Goal: Information Seeking & Learning: Compare options

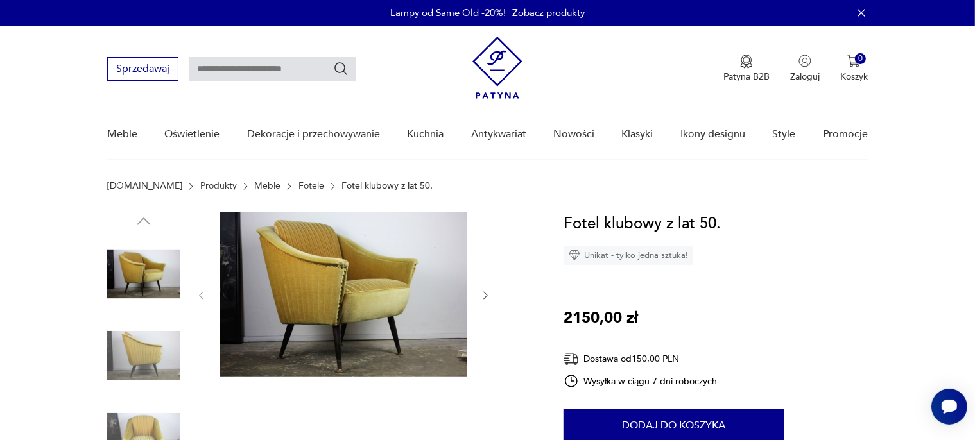
click at [157, 356] on img at bounding box center [143, 356] width 73 height 73
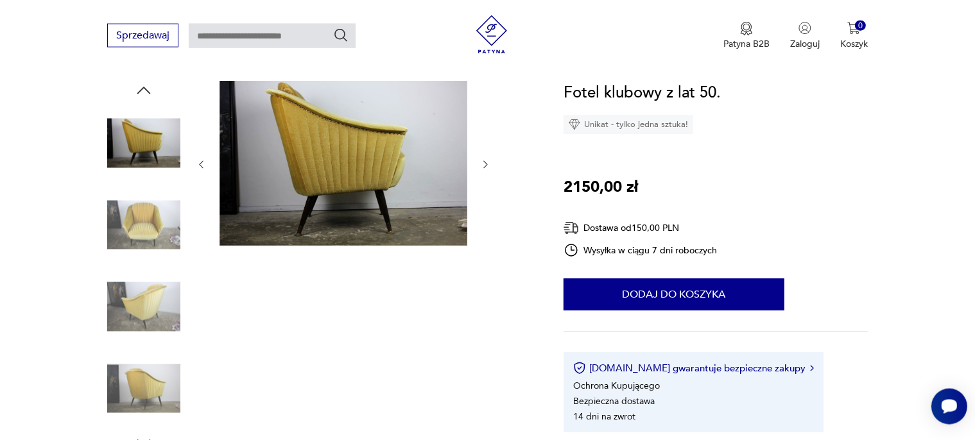
scroll to position [135, 0]
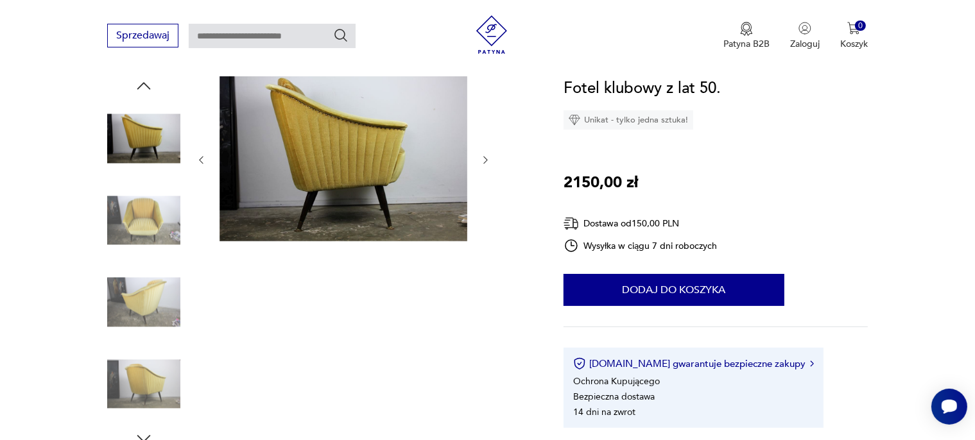
click at [484, 161] on icon "button" at bounding box center [485, 160] width 11 height 11
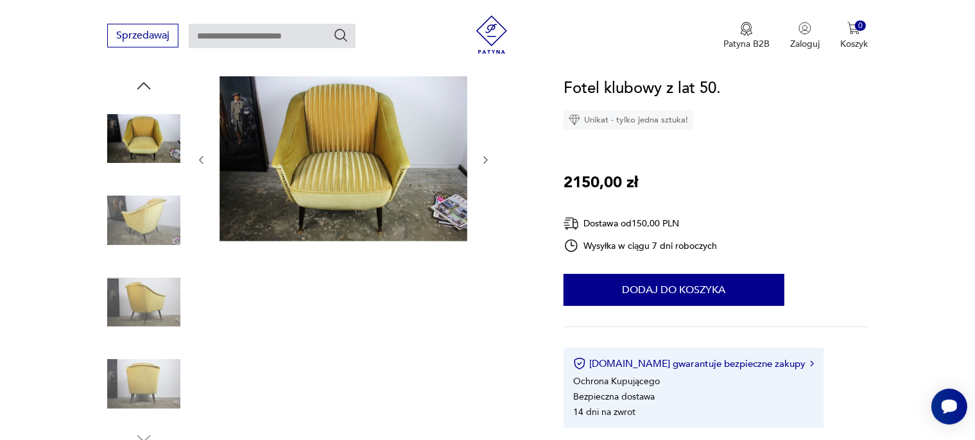
click at [484, 161] on icon "button" at bounding box center [485, 160] width 11 height 11
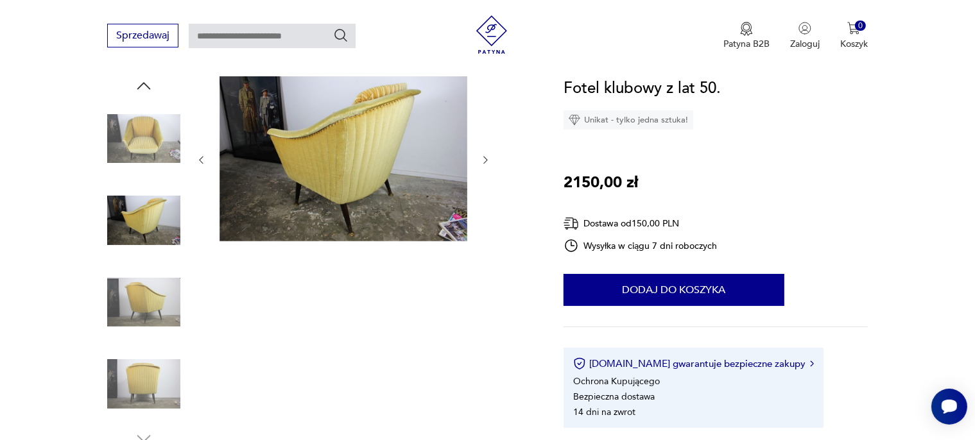
click at [484, 161] on icon "button" at bounding box center [485, 160] width 11 height 11
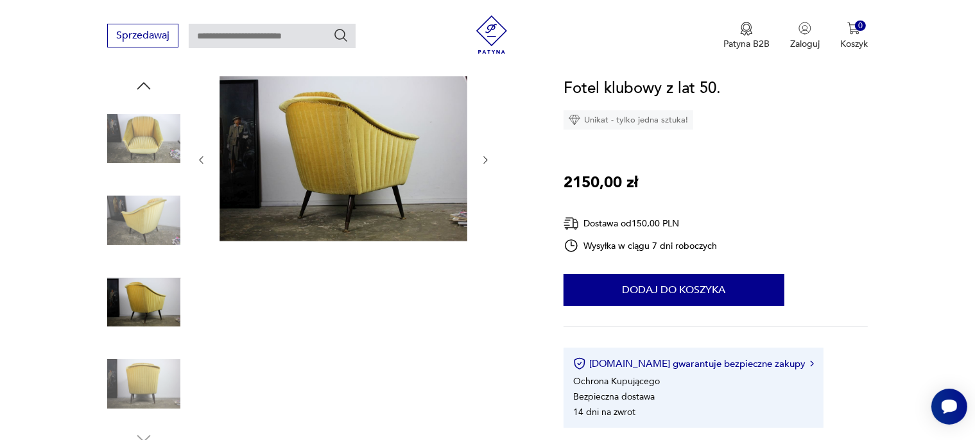
click at [484, 161] on icon "button" at bounding box center [485, 160] width 11 height 11
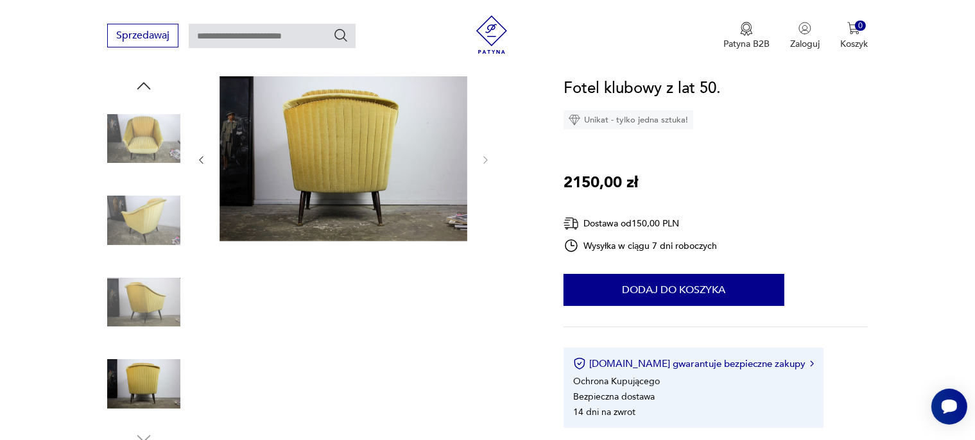
click at [368, 157] on img at bounding box center [344, 158] width 248 height 165
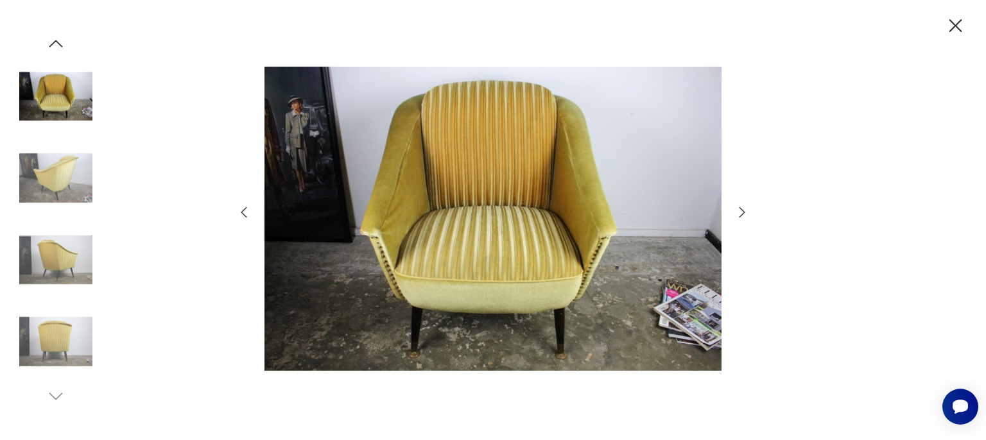
click at [63, 176] on img at bounding box center [55, 178] width 73 height 73
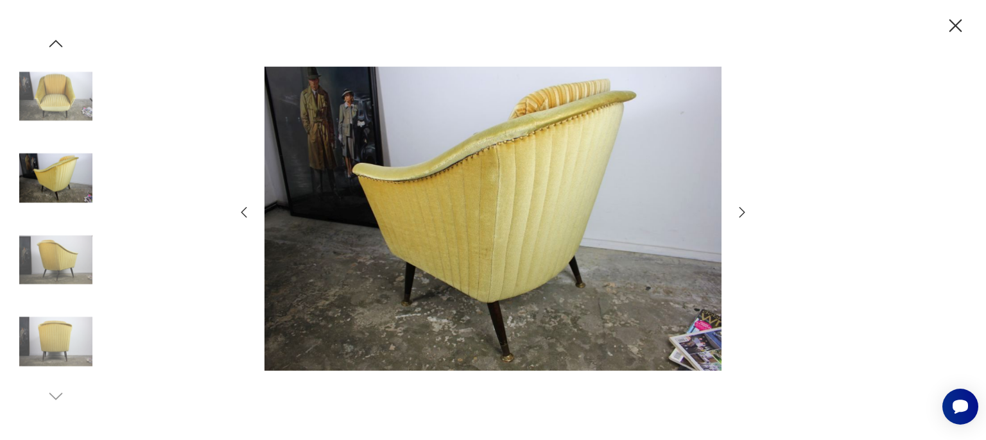
click at [45, 269] on img at bounding box center [55, 259] width 73 height 73
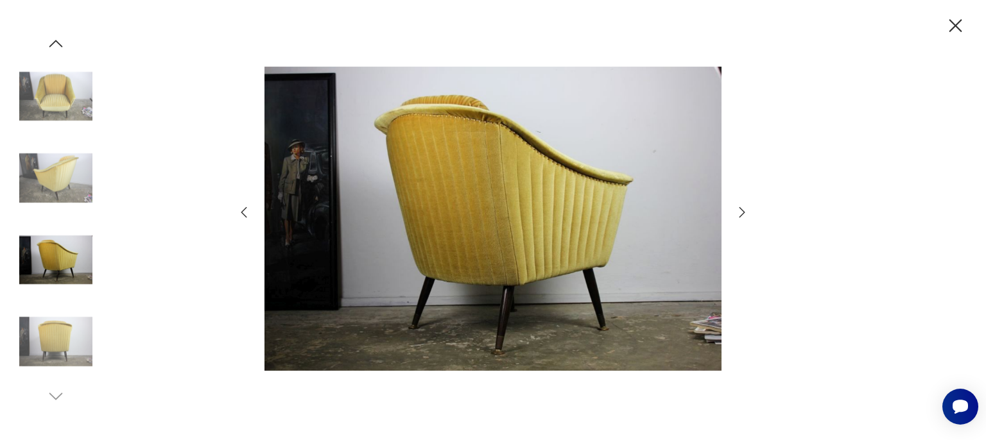
click at [71, 308] on img at bounding box center [55, 342] width 73 height 73
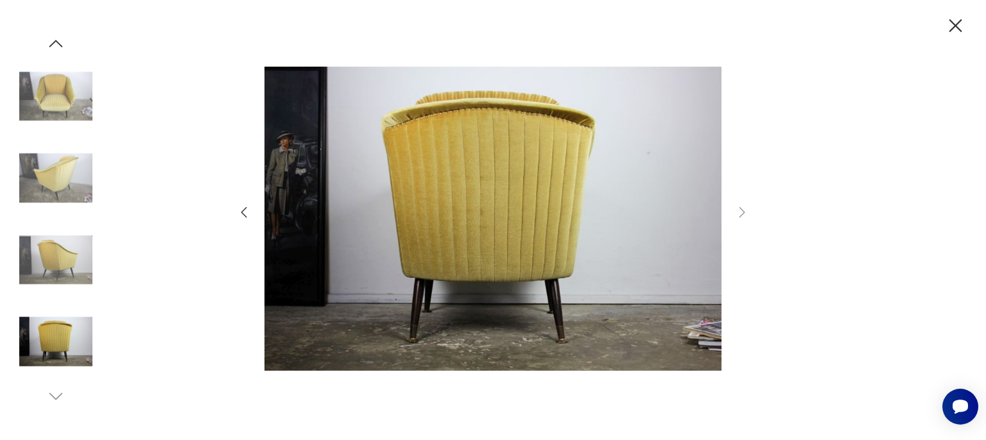
click at [957, 35] on icon "button" at bounding box center [955, 26] width 22 height 22
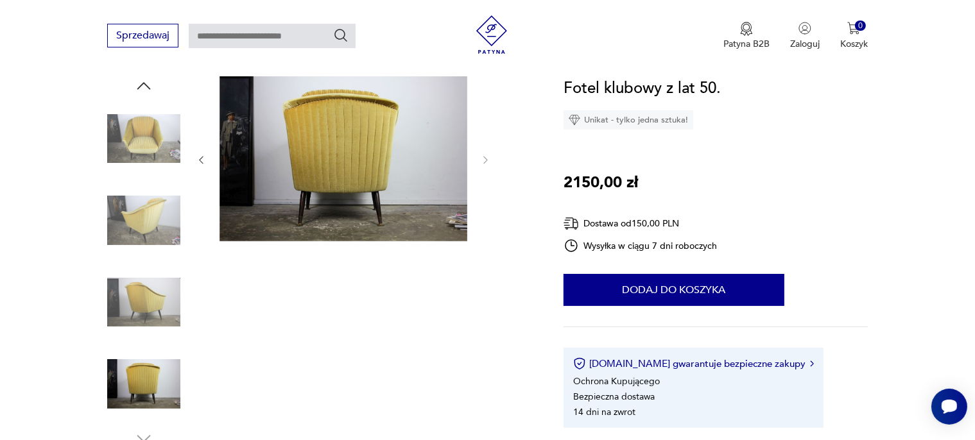
click at [164, 139] on img at bounding box center [143, 138] width 73 height 73
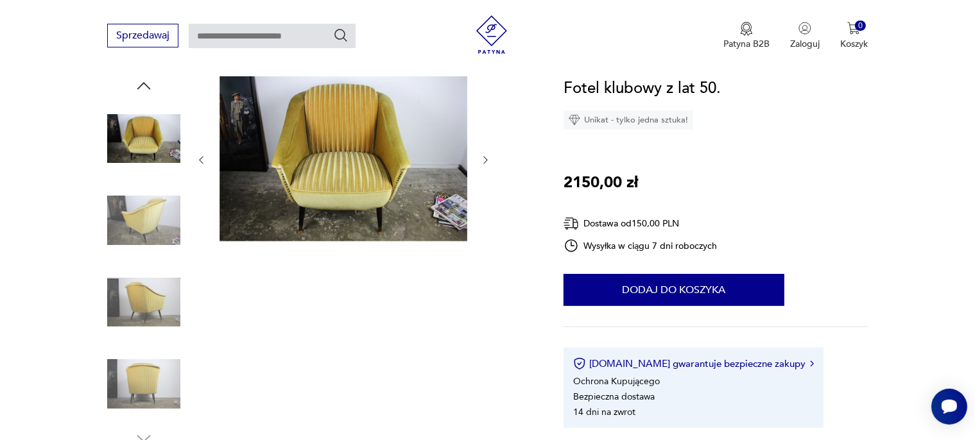
click at [164, 186] on img at bounding box center [143, 220] width 73 height 73
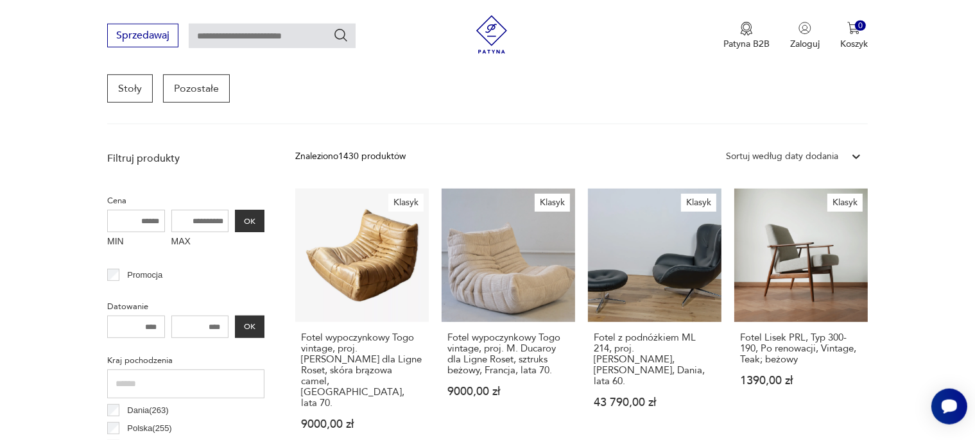
scroll to position [426, 0]
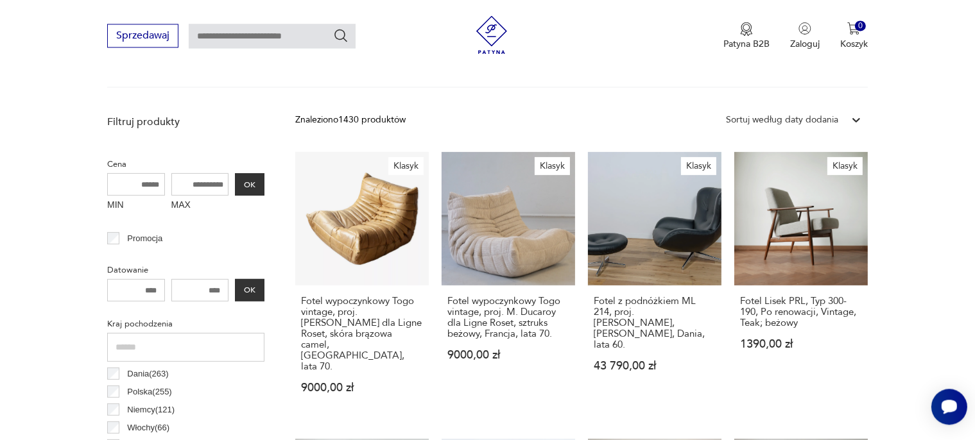
click at [754, 122] on div "Sortuj według daty dodania" at bounding box center [782, 120] width 112 height 14
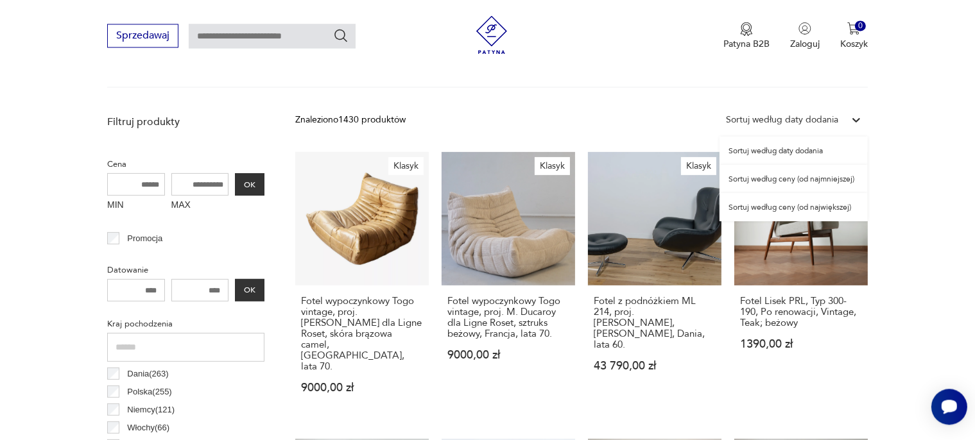
click at [762, 179] on div "Sortuj według ceny (od najmniejszej)" at bounding box center [794, 179] width 148 height 28
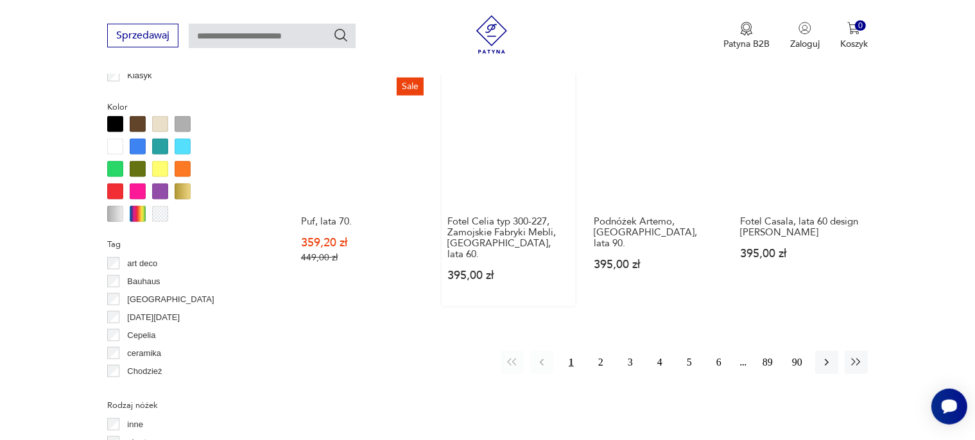
scroll to position [1222, 0]
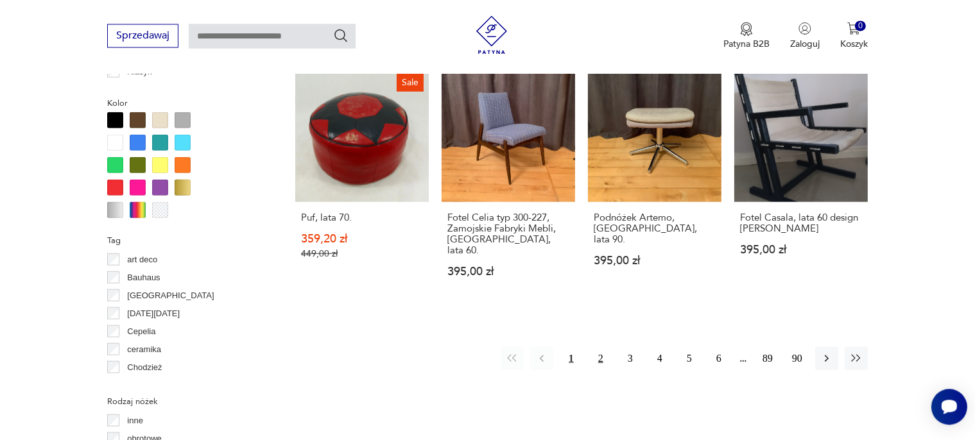
click at [598, 348] on button "2" at bounding box center [600, 358] width 23 height 23
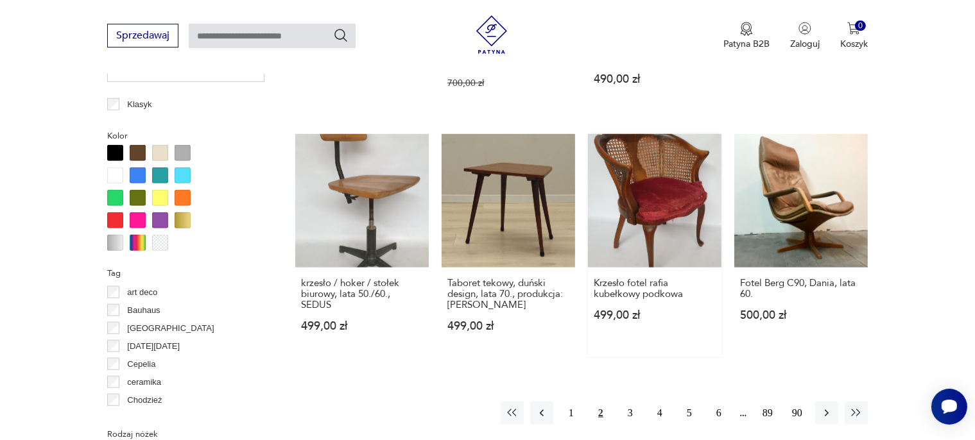
scroll to position [1222, 0]
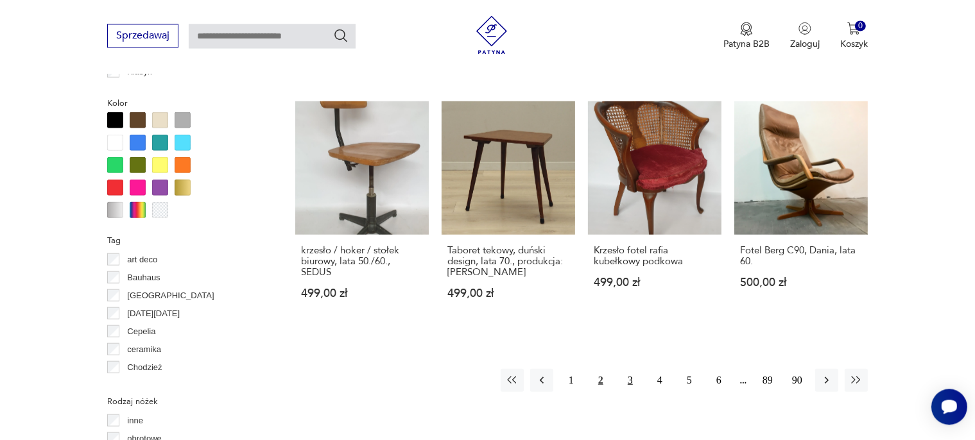
click at [628, 368] on button "3" at bounding box center [630, 379] width 23 height 23
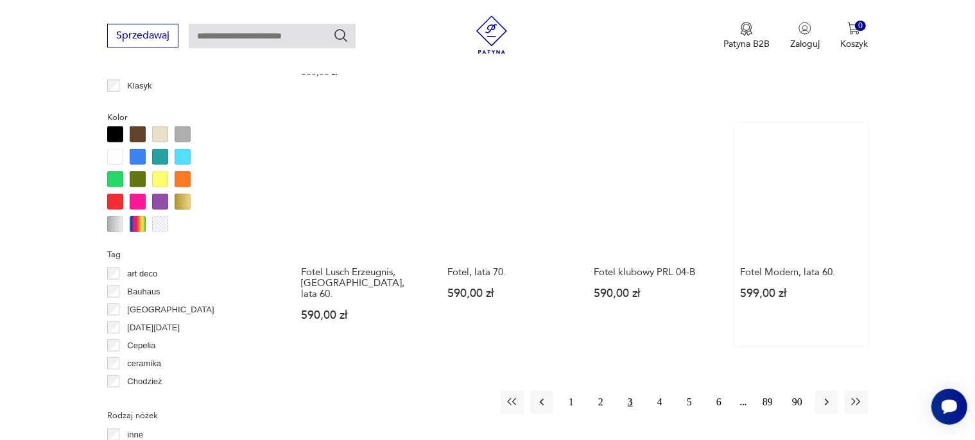
scroll to position [1357, 0]
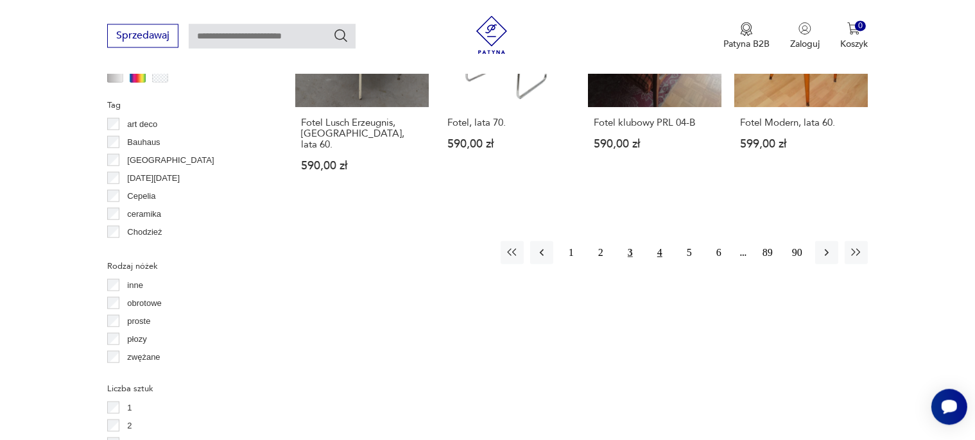
click at [659, 241] on button "4" at bounding box center [659, 252] width 23 height 23
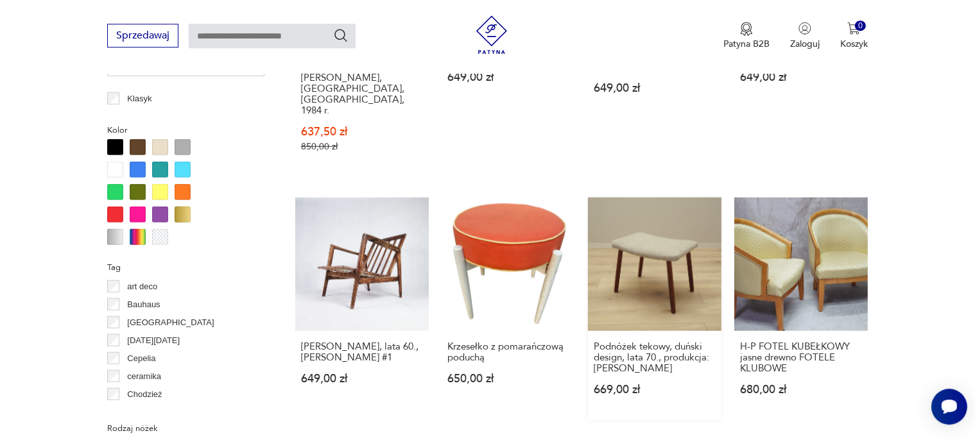
scroll to position [1222, 0]
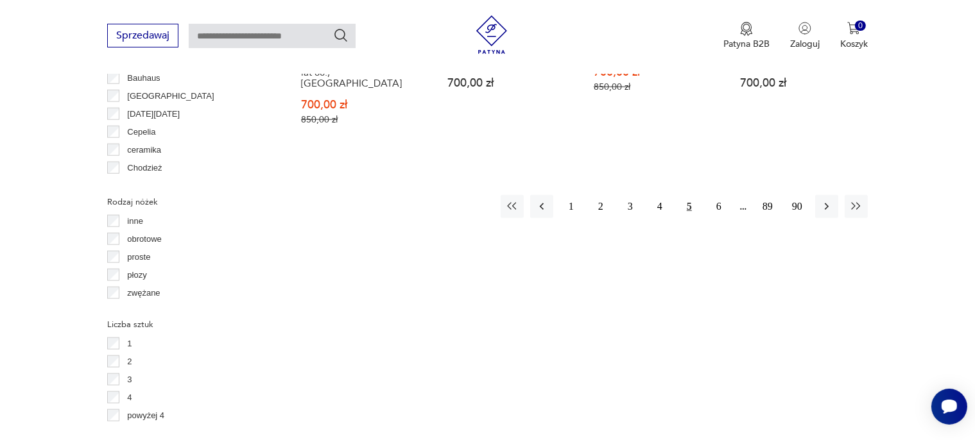
scroll to position [1425, 0]
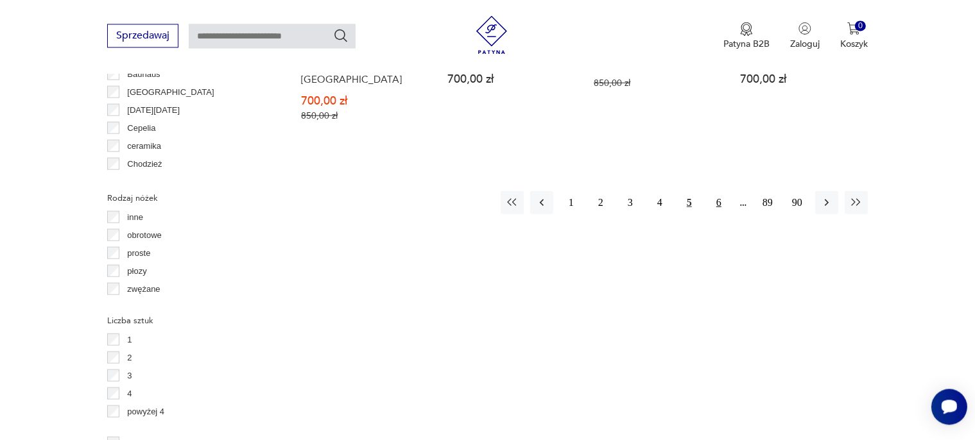
click at [723, 193] on button "6" at bounding box center [718, 202] width 23 height 23
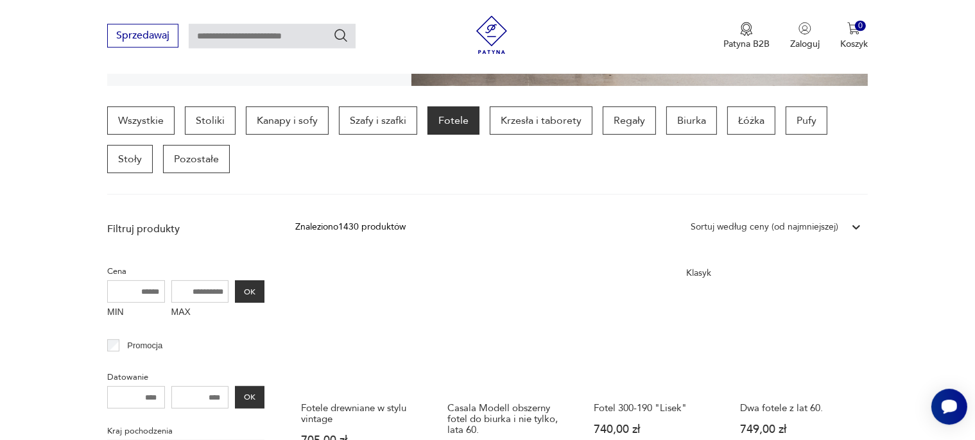
scroll to position [339, 0]
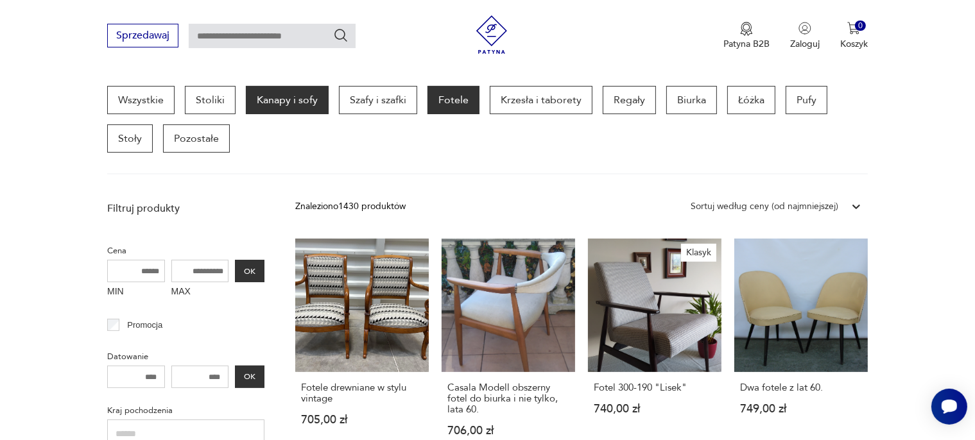
click at [287, 94] on p "Kanapy i sofy" at bounding box center [287, 100] width 83 height 28
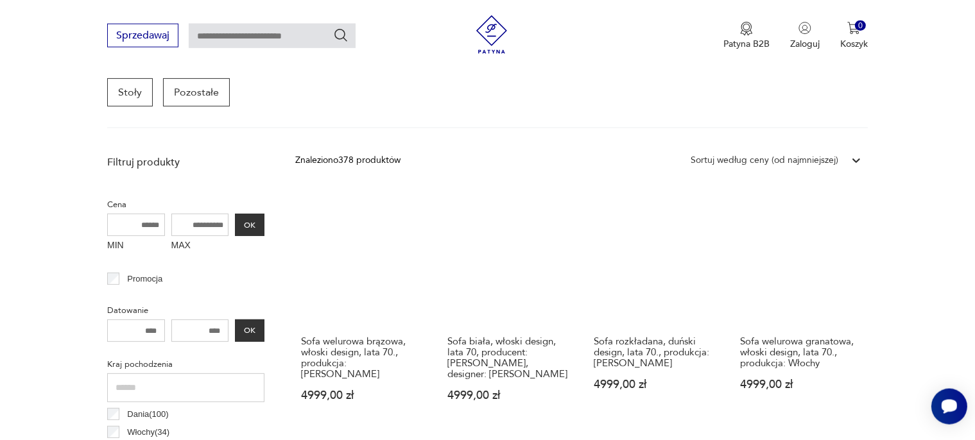
scroll to position [408, 0]
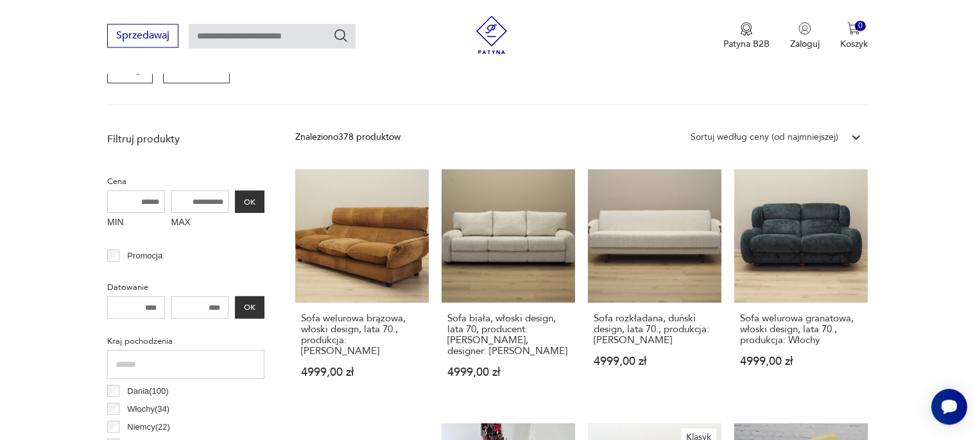
click at [772, 131] on div "Sortuj według ceny (od najmniejszej)" at bounding box center [765, 137] width 148 height 14
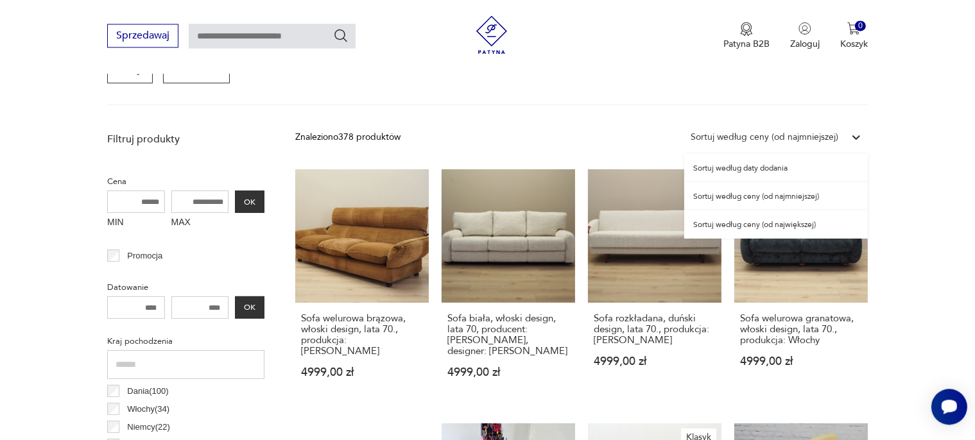
click at [752, 195] on div "Sortuj według ceny (od najmniejszej)" at bounding box center [776, 196] width 184 height 28
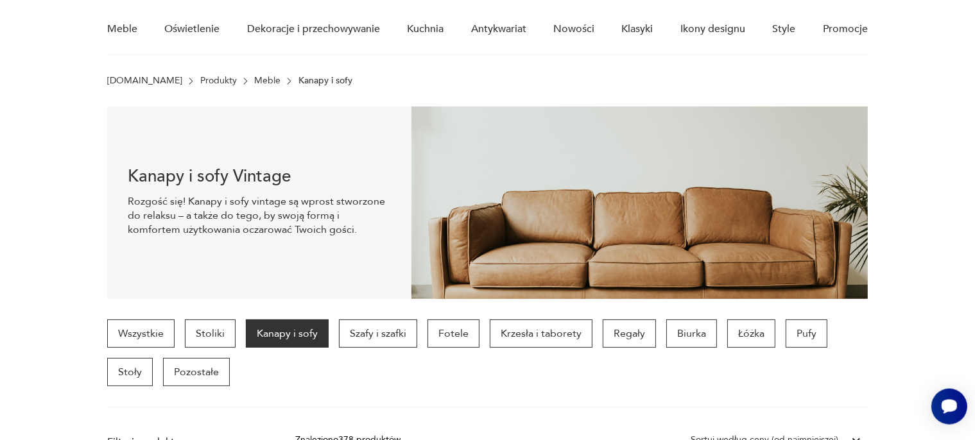
scroll to position [203, 0]
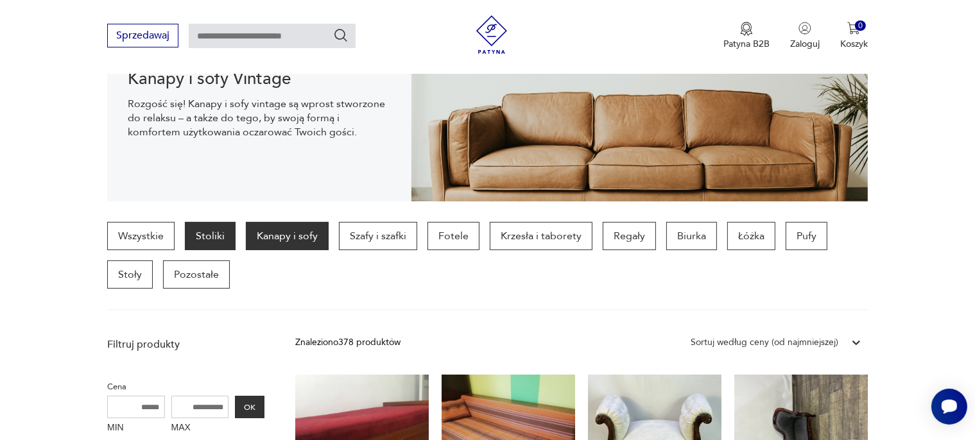
click at [211, 233] on p "Stoliki" at bounding box center [210, 236] width 51 height 28
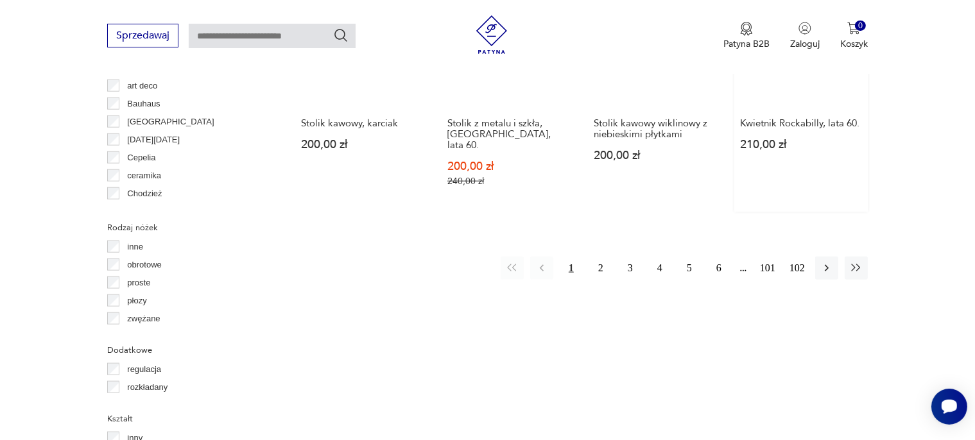
scroll to position [1425, 0]
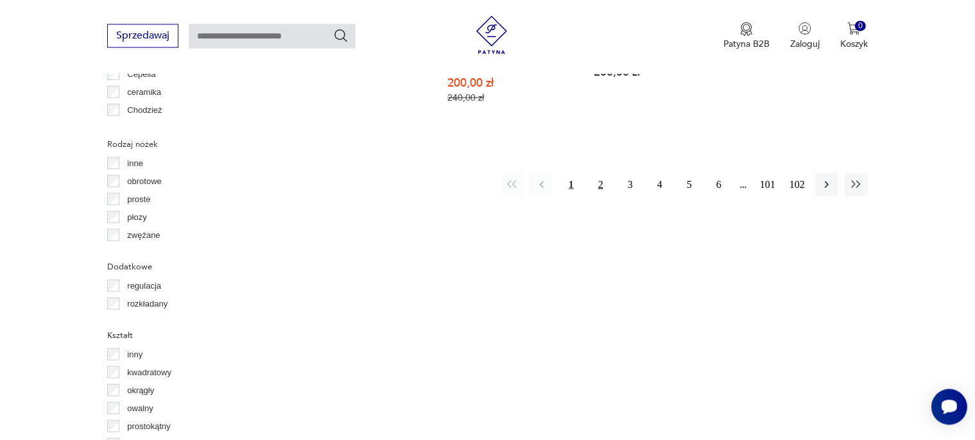
click at [602, 173] on button "2" at bounding box center [600, 184] width 23 height 23
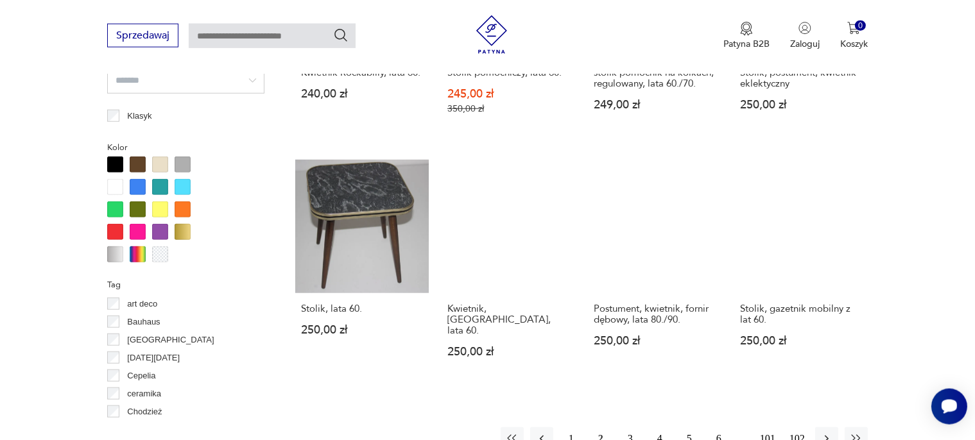
scroll to position [1222, 0]
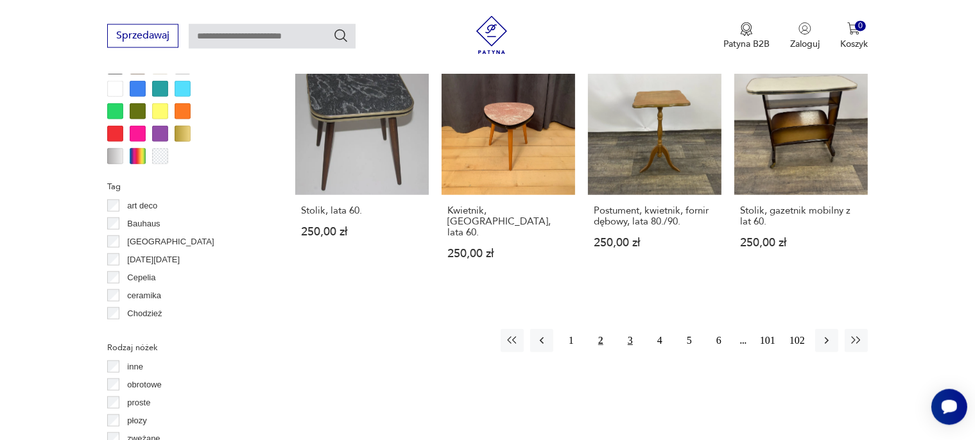
click at [628, 329] on button "3" at bounding box center [630, 340] width 23 height 23
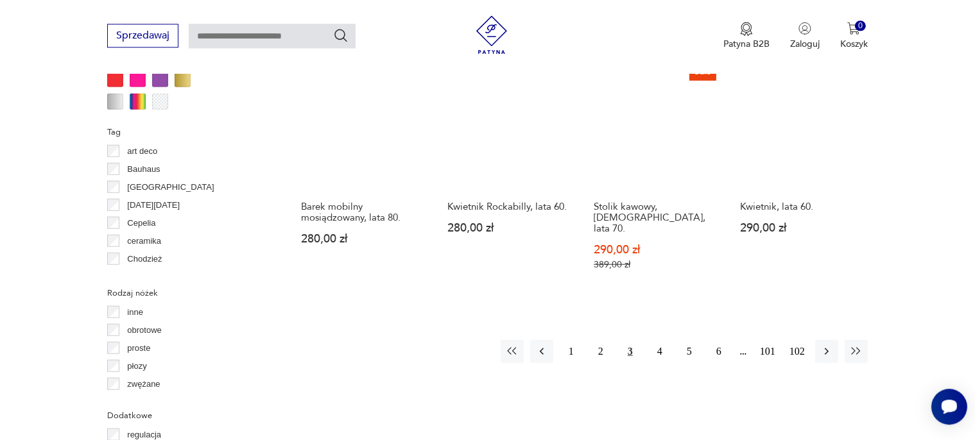
scroll to position [1289, 0]
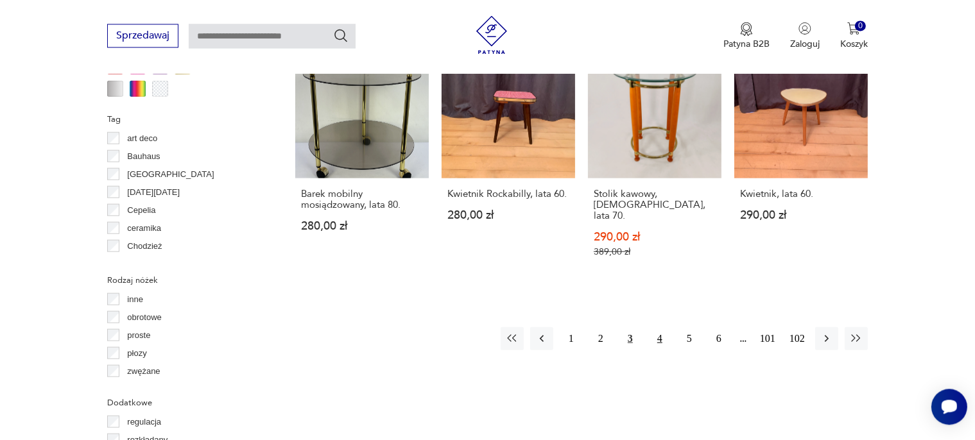
click at [654, 327] on button "4" at bounding box center [659, 338] width 23 height 23
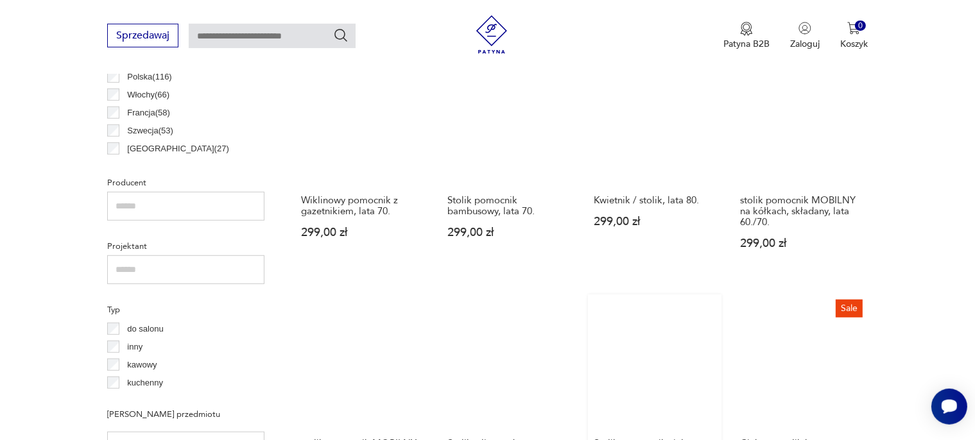
scroll to position [340, 0]
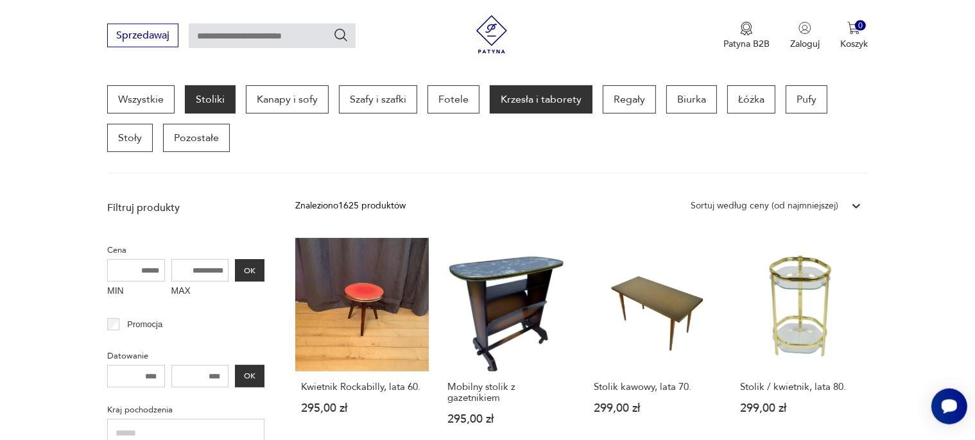
click at [541, 108] on p "Krzesła i taborety" at bounding box center [541, 99] width 103 height 28
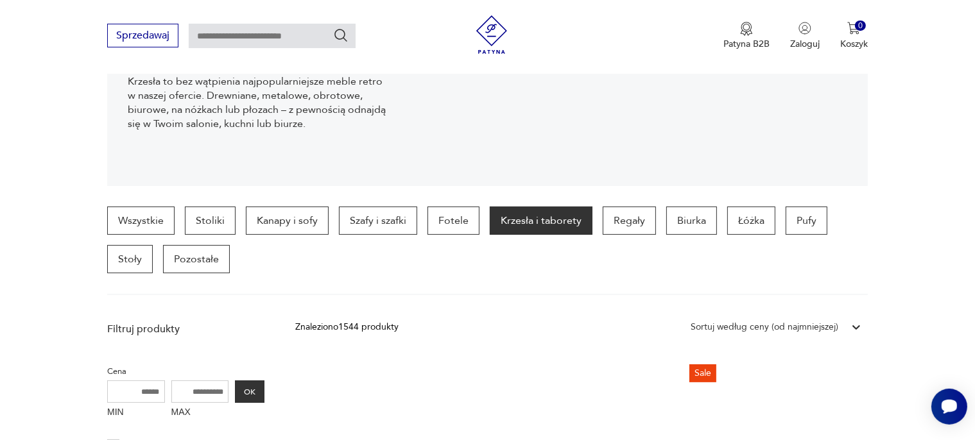
scroll to position [204, 0]
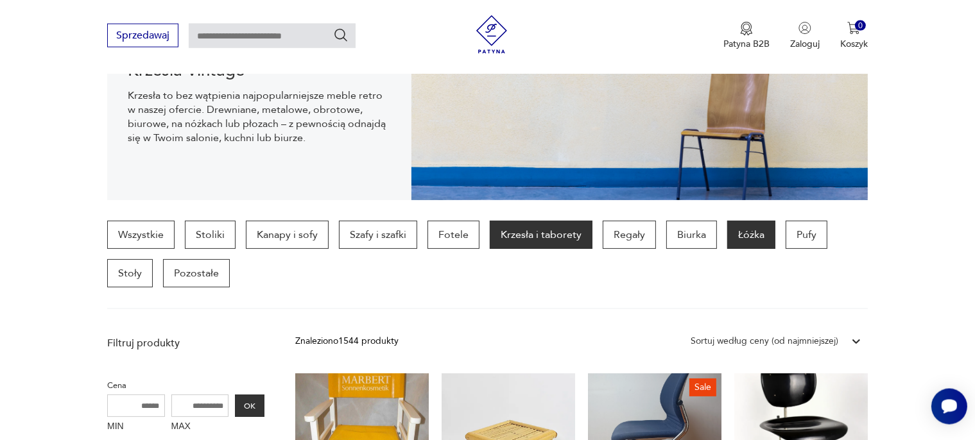
click at [731, 238] on p "Łóżka" at bounding box center [751, 235] width 48 height 28
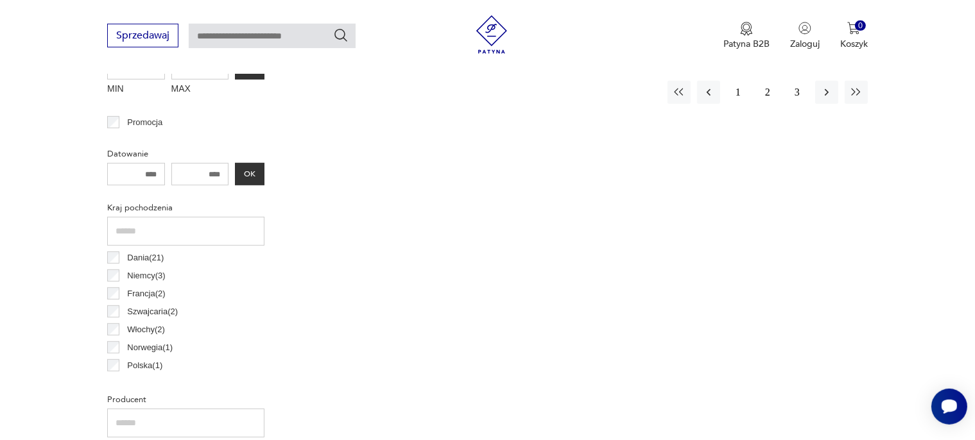
scroll to position [408, 0]
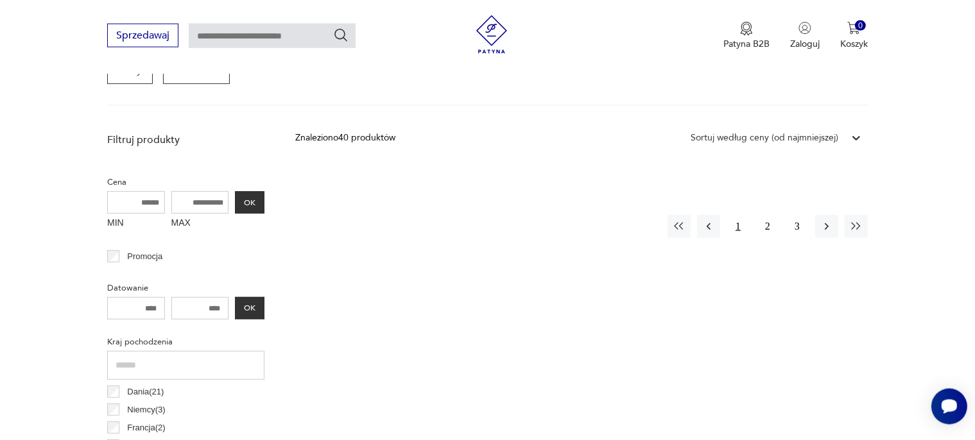
click at [740, 229] on button "1" at bounding box center [738, 226] width 23 height 23
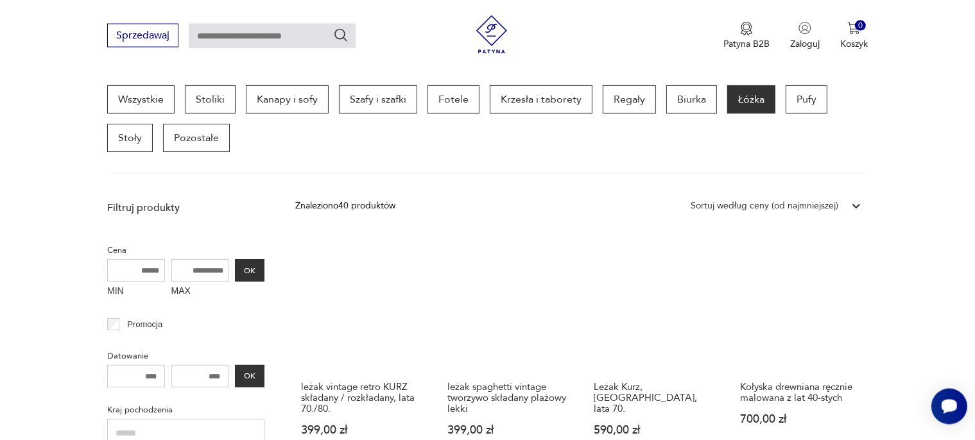
scroll to position [69, 0]
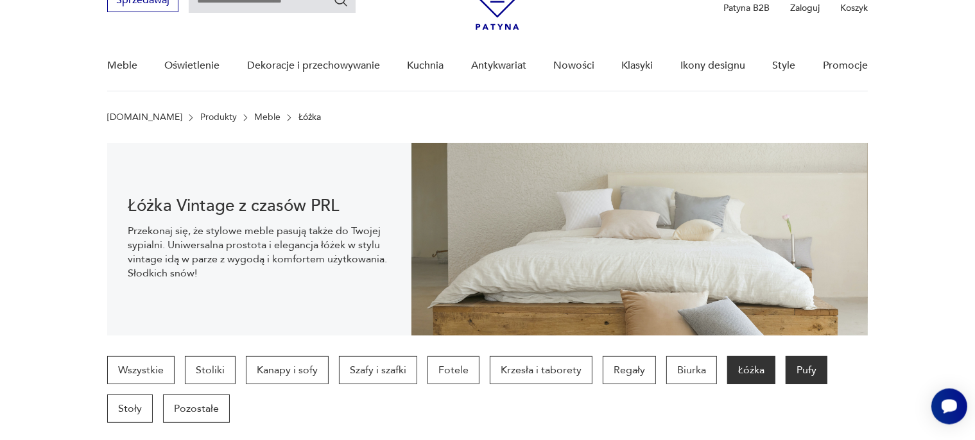
click at [808, 367] on p "Pufy" at bounding box center [807, 370] width 42 height 28
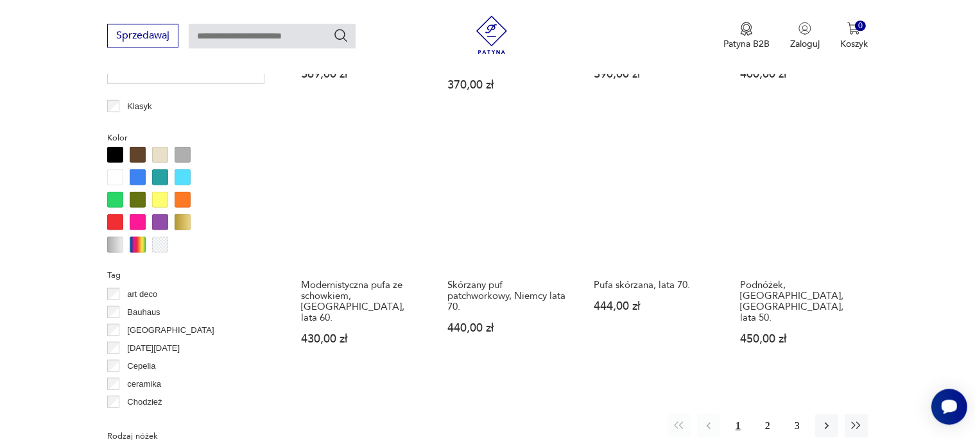
scroll to position [1222, 0]
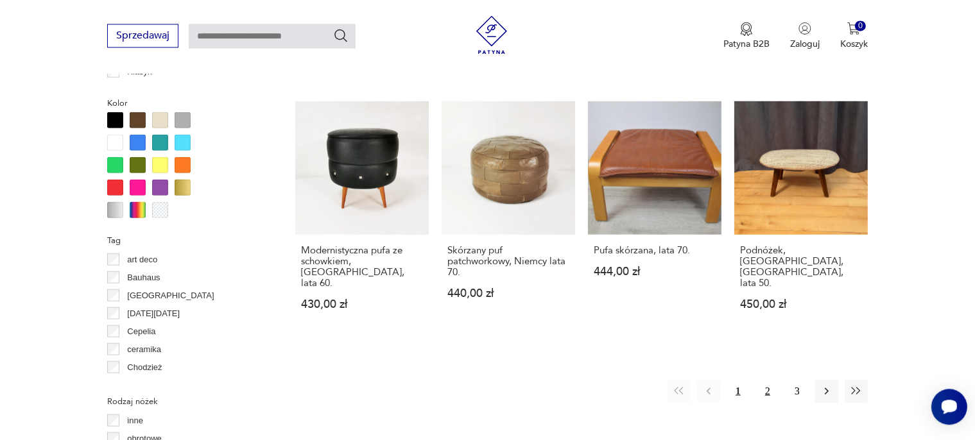
click at [765, 379] on button "2" at bounding box center [767, 390] width 23 height 23
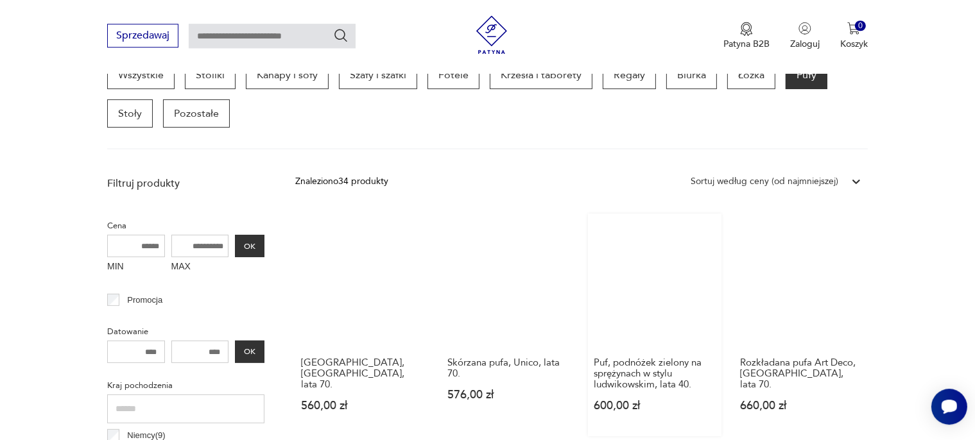
scroll to position [340, 0]
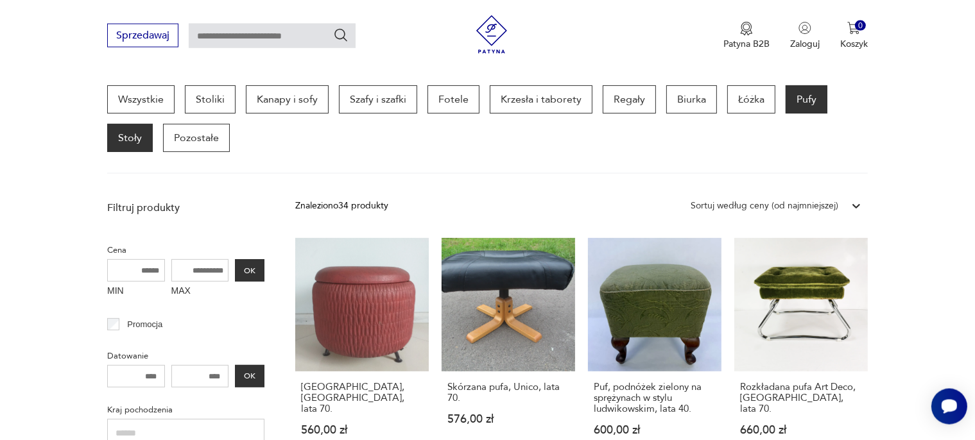
click at [144, 134] on p "Stoły" at bounding box center [130, 138] width 46 height 28
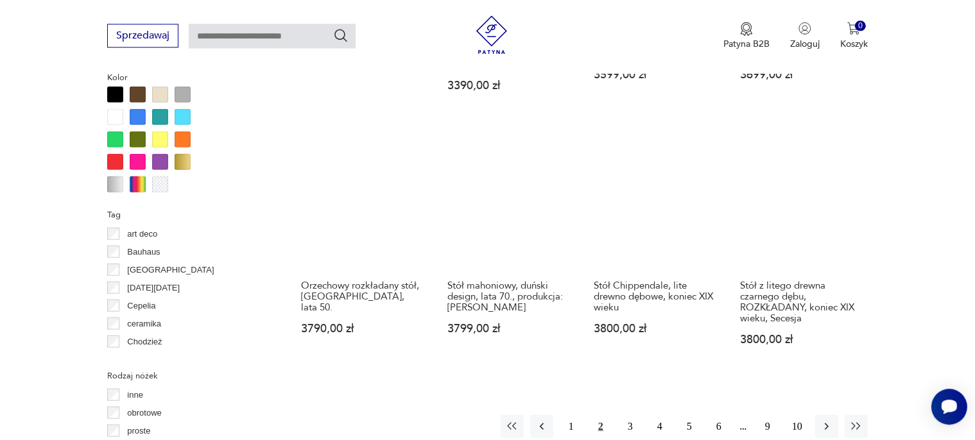
scroll to position [1222, 0]
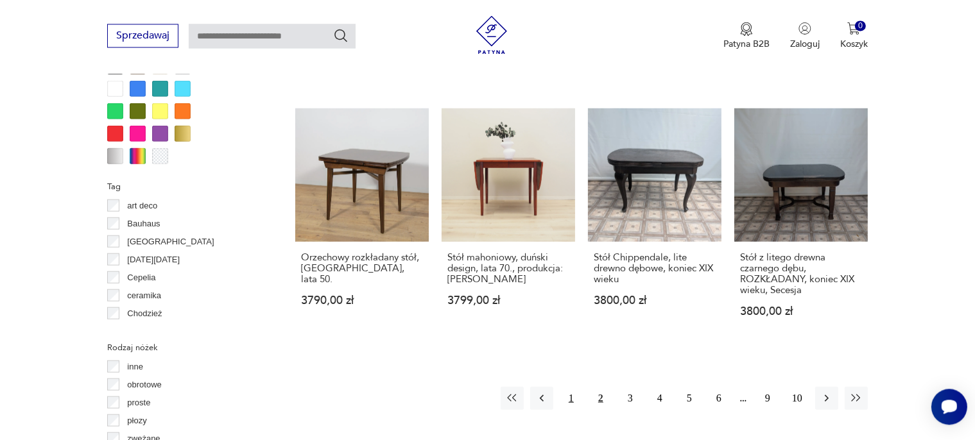
click at [572, 386] on button "1" at bounding box center [571, 397] width 23 height 23
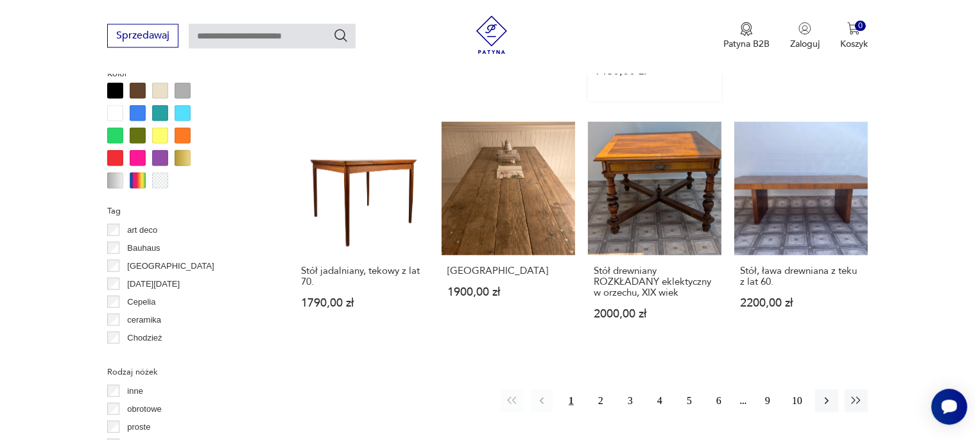
scroll to position [1222, 0]
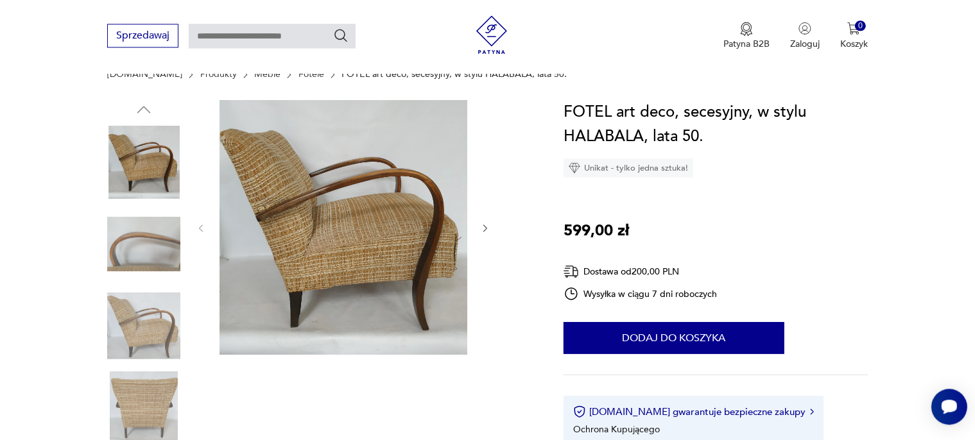
scroll to position [135, 0]
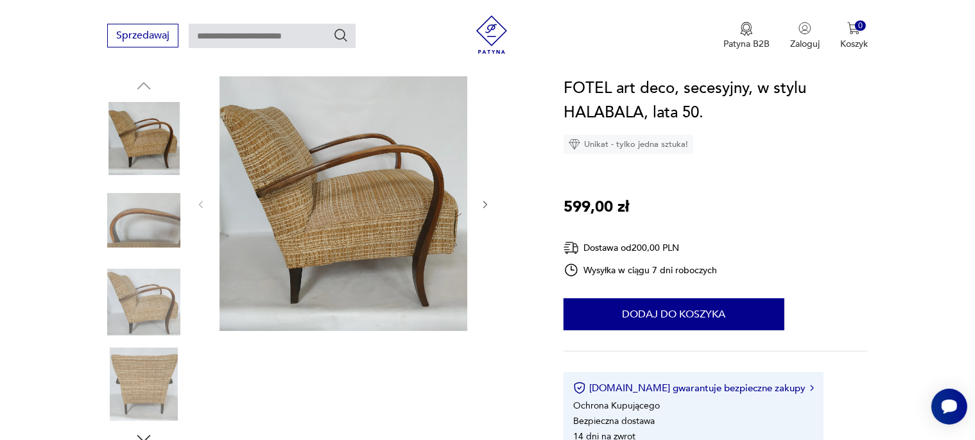
click at [152, 227] on img at bounding box center [143, 220] width 73 height 73
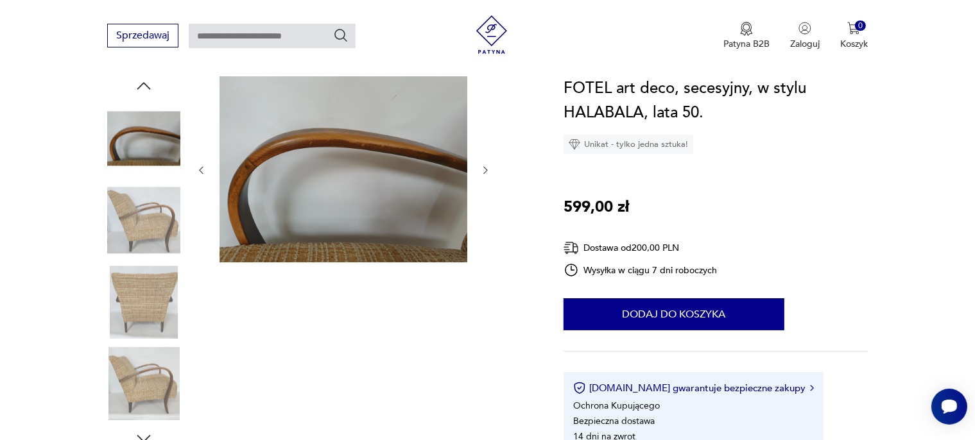
click at [135, 264] on div at bounding box center [143, 181] width 73 height 321
click at [140, 297] on img at bounding box center [143, 302] width 73 height 73
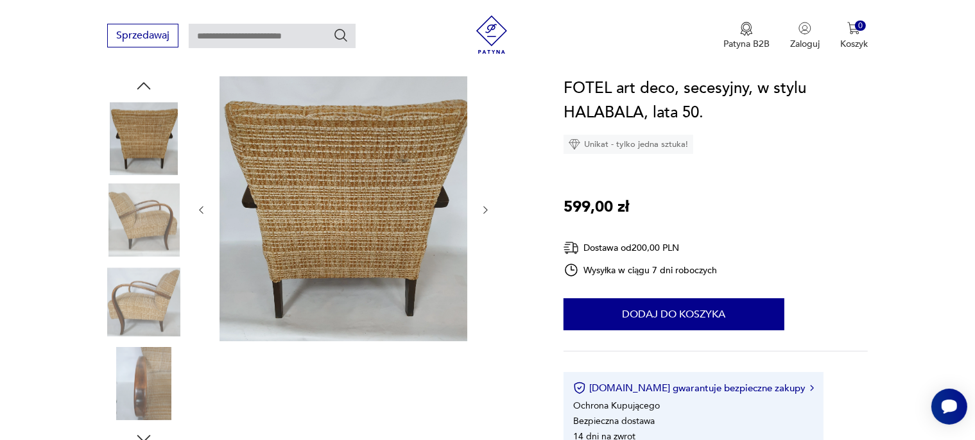
click at [140, 295] on img at bounding box center [143, 302] width 73 height 73
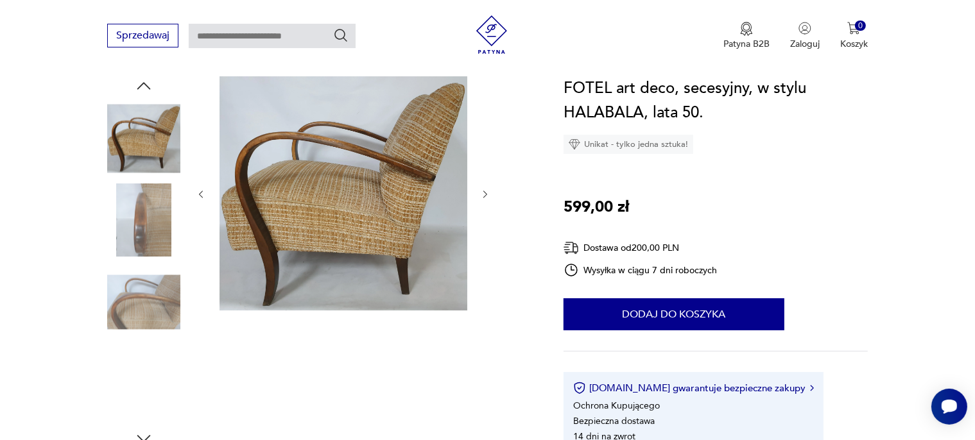
click at [155, 379] on img at bounding box center [143, 384] width 73 height 73
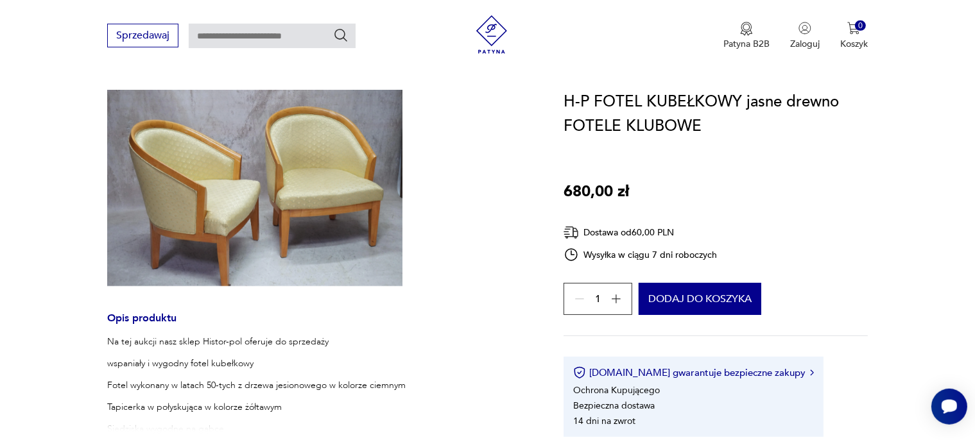
scroll to position [135, 0]
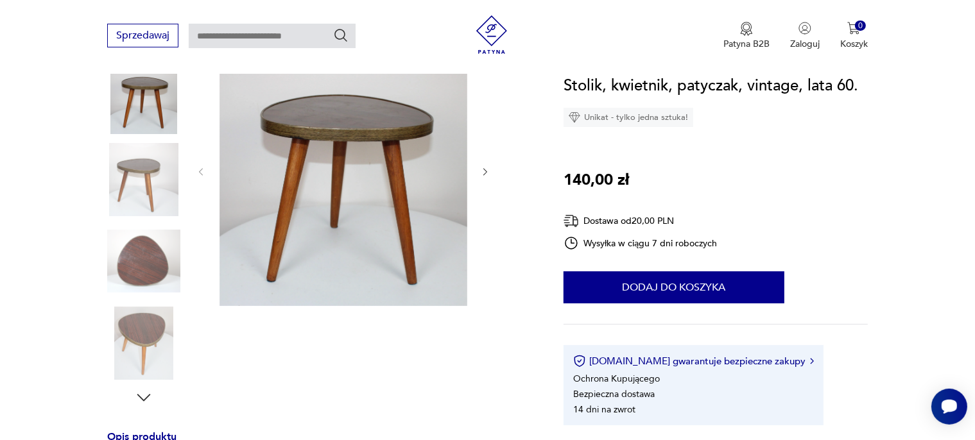
scroll to position [67, 0]
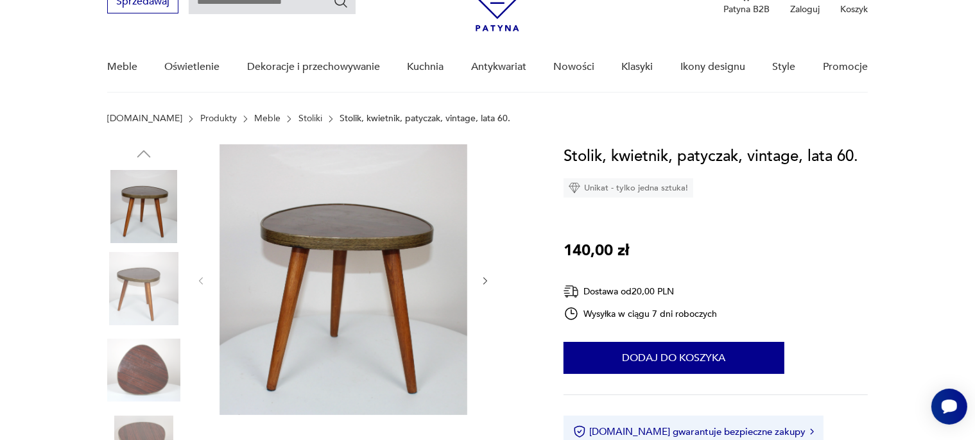
click at [143, 367] on img at bounding box center [143, 370] width 73 height 73
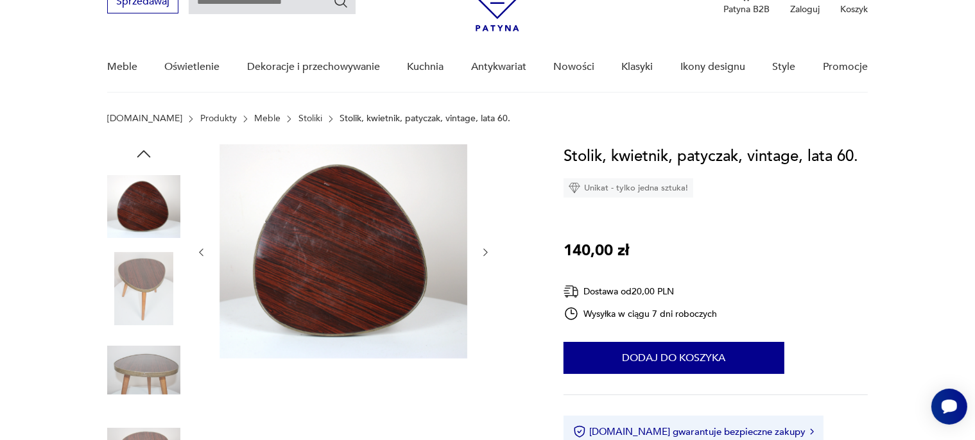
click at [147, 300] on img at bounding box center [143, 288] width 73 height 73
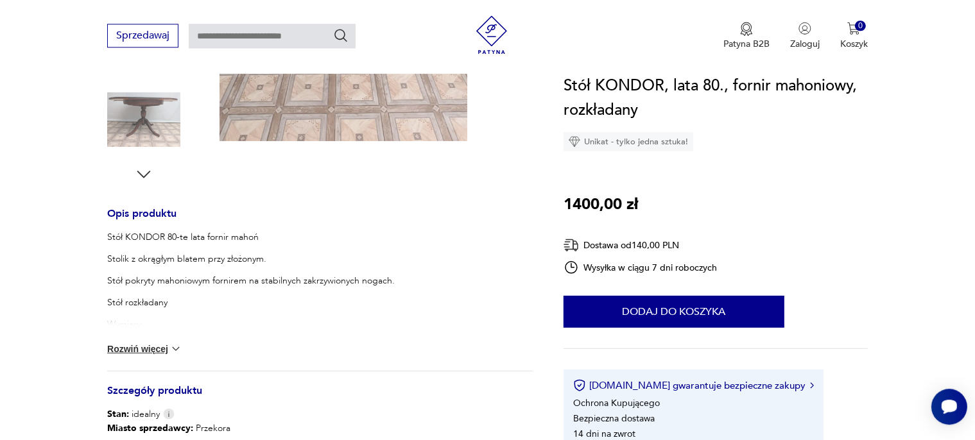
scroll to position [406, 0]
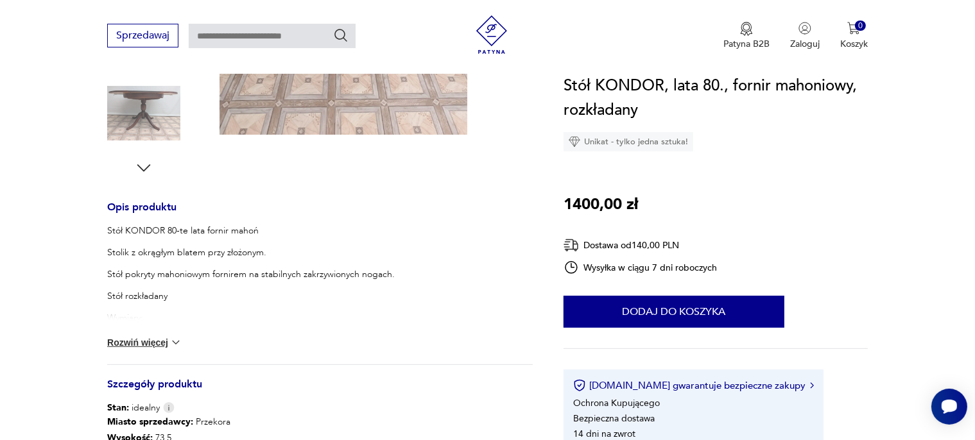
click at [151, 345] on button "Rozwiń więcej" at bounding box center [144, 342] width 74 height 13
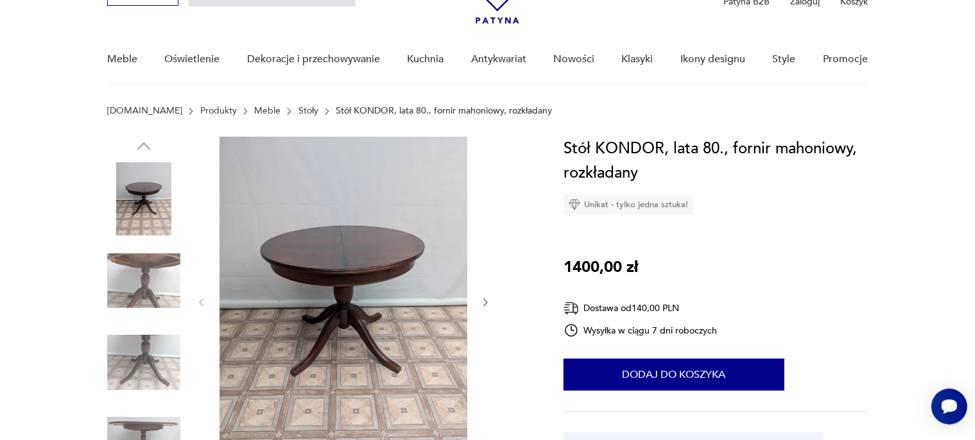
scroll to position [67, 0]
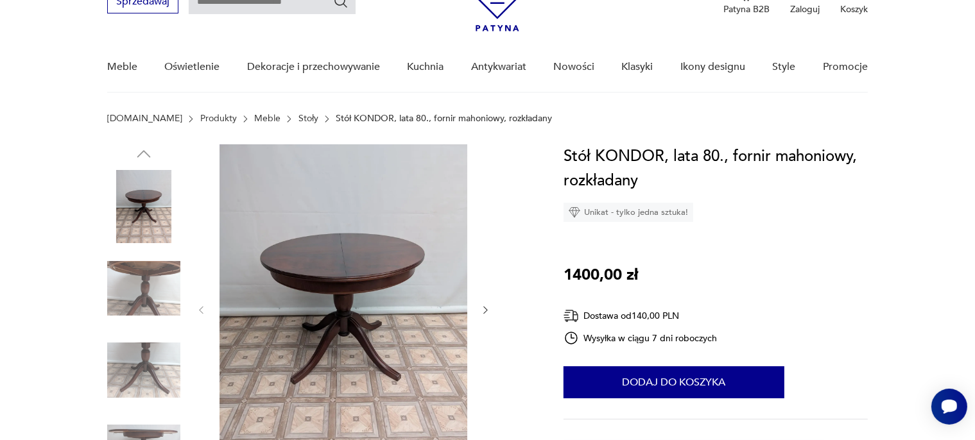
click at [488, 309] on icon "button" at bounding box center [485, 310] width 11 height 11
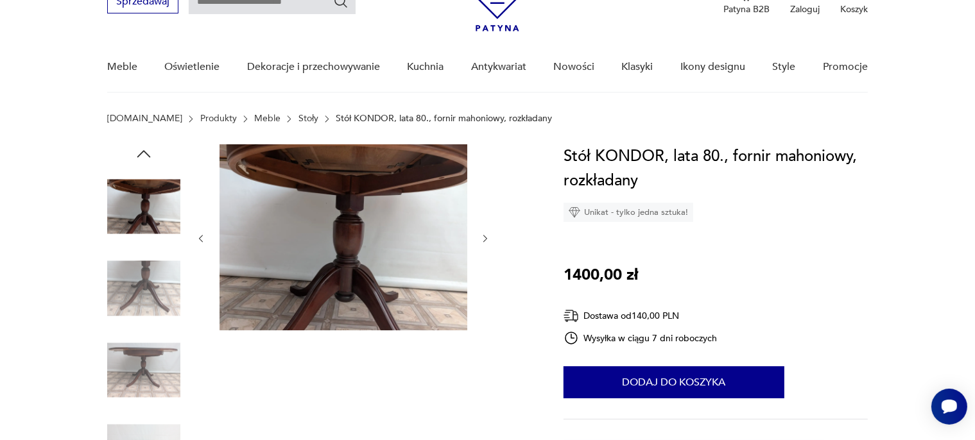
click at [486, 234] on icon "button" at bounding box center [485, 239] width 11 height 11
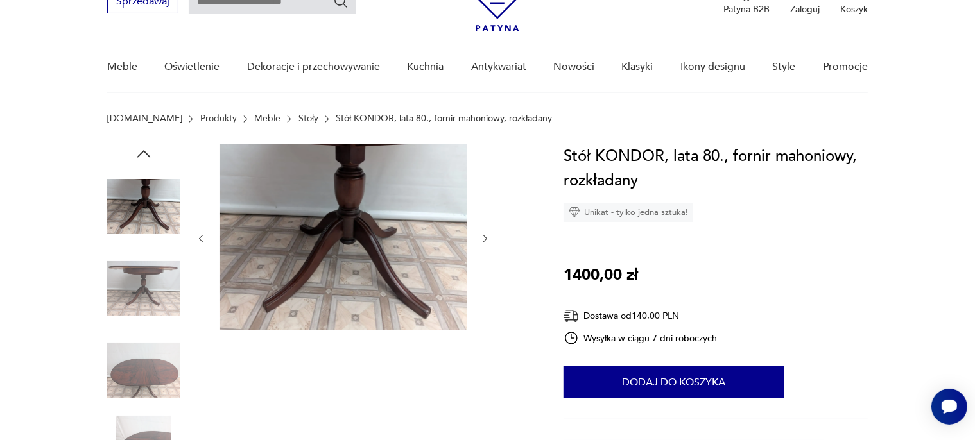
click at [476, 236] on div at bounding box center [343, 238] width 295 height 189
click at [479, 235] on div at bounding box center [343, 238] width 295 height 189
click at [487, 235] on icon "button" at bounding box center [485, 239] width 11 height 11
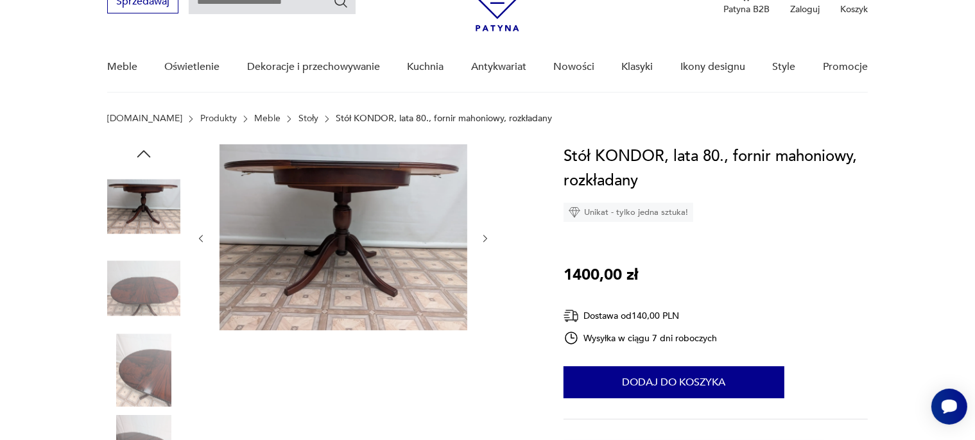
click at [487, 235] on icon "button" at bounding box center [485, 239] width 11 height 11
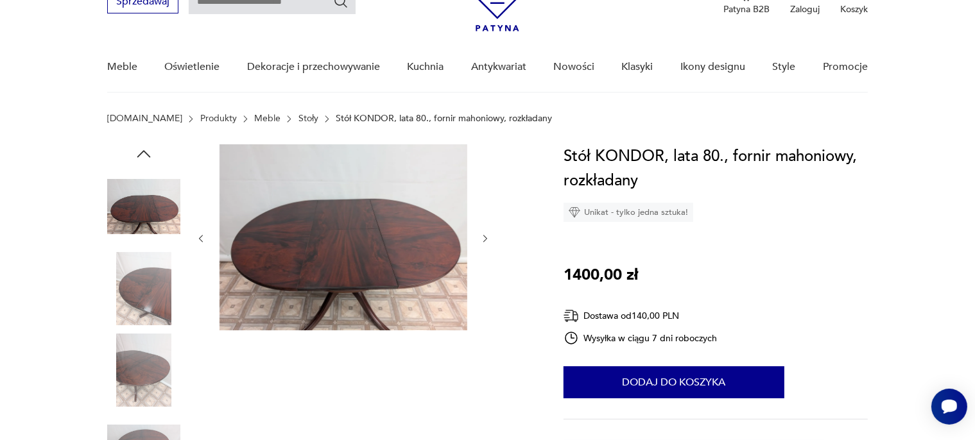
click at [487, 235] on icon "button" at bounding box center [485, 239] width 11 height 11
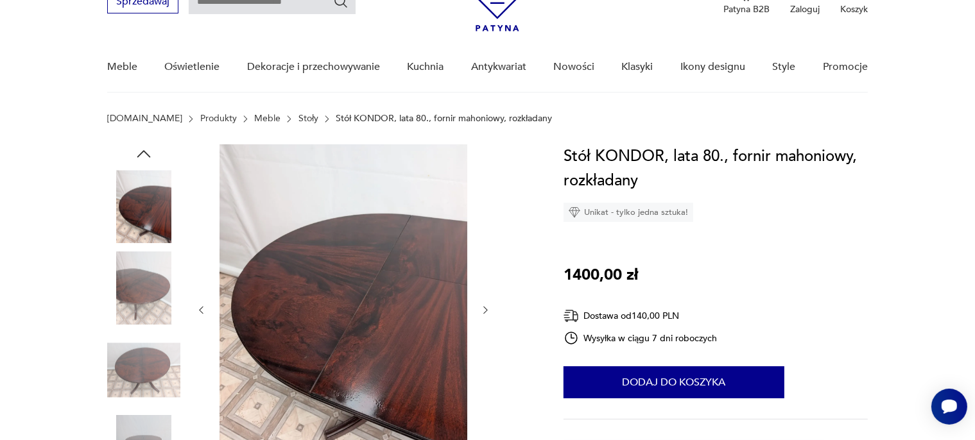
click at [487, 235] on div at bounding box center [343, 310] width 295 height 332
click at [485, 306] on icon "button" at bounding box center [485, 310] width 11 height 11
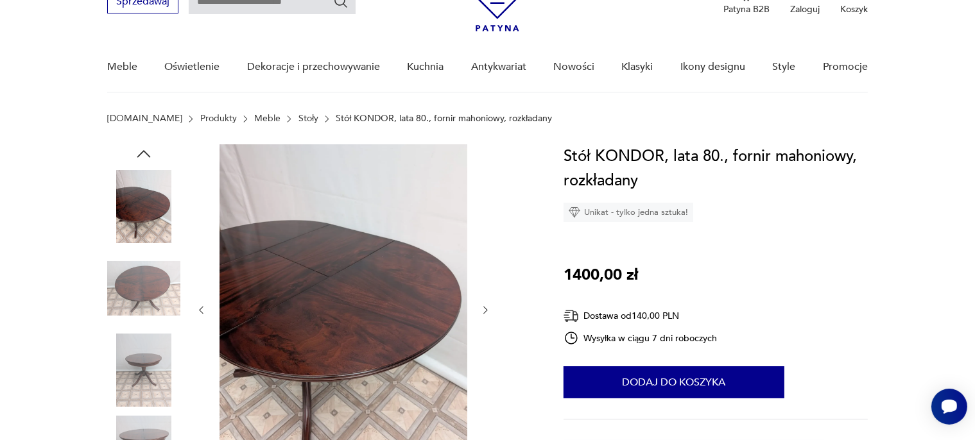
click at [485, 306] on icon "button" at bounding box center [485, 310] width 11 height 11
